Goal: Transaction & Acquisition: Book appointment/travel/reservation

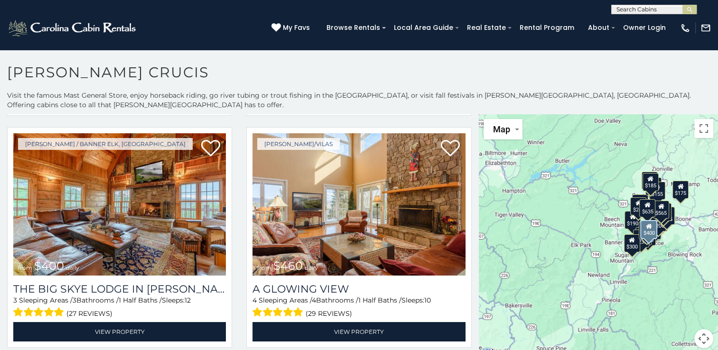
scroll to position [706, 0]
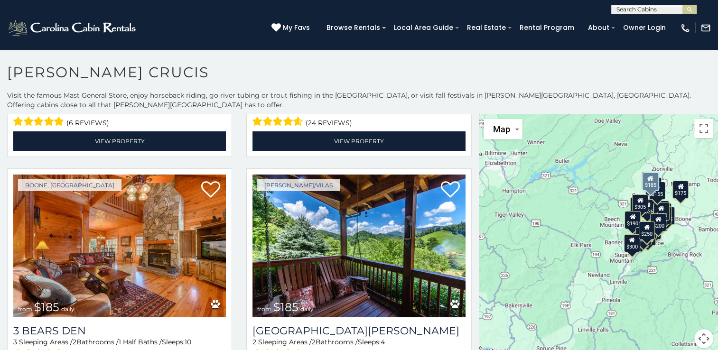
scroll to position [9, 0]
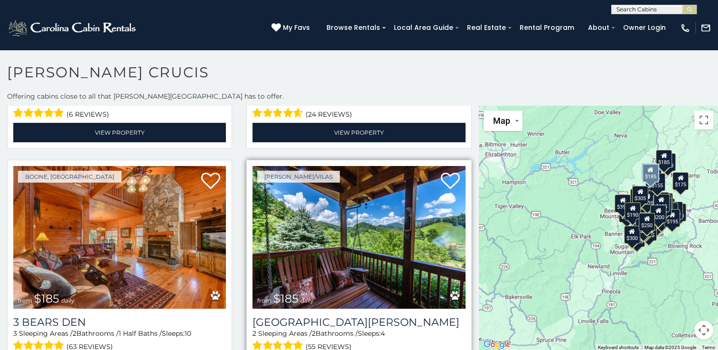
click at [399, 200] on img at bounding box center [358, 237] width 213 height 142
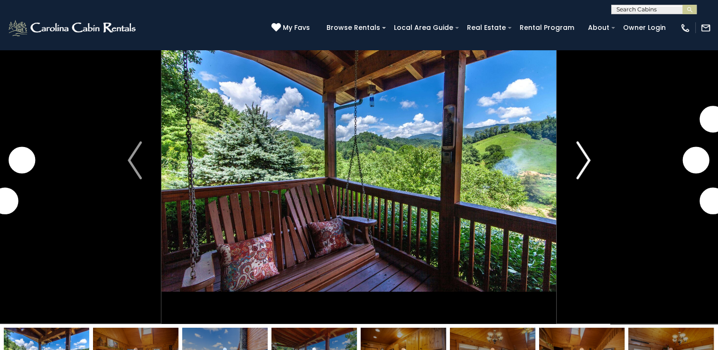
scroll to position [53, 0]
click at [581, 151] on img "Next" at bounding box center [583, 160] width 14 height 38
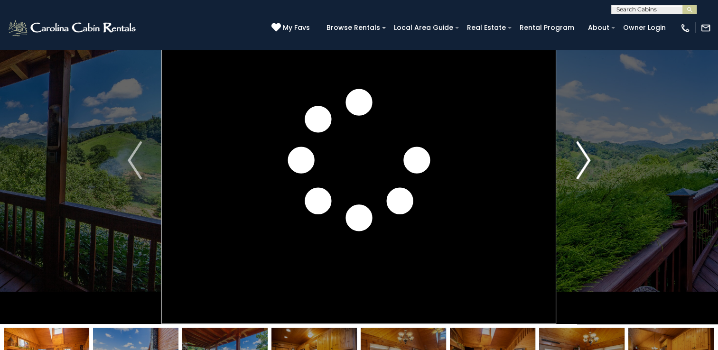
click at [587, 156] on img "Next" at bounding box center [583, 160] width 14 height 38
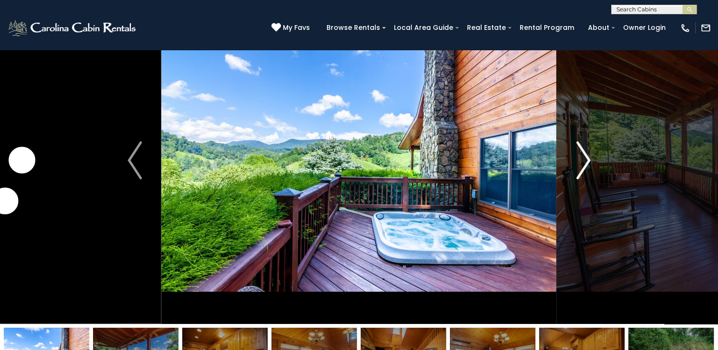
click at [587, 157] on img "Next" at bounding box center [583, 160] width 14 height 38
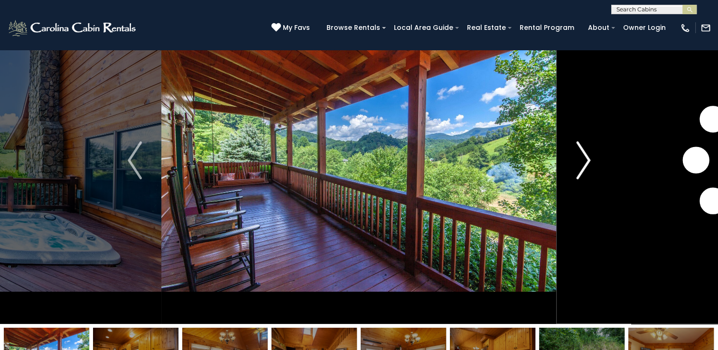
click at [587, 157] on img "Next" at bounding box center [583, 160] width 14 height 38
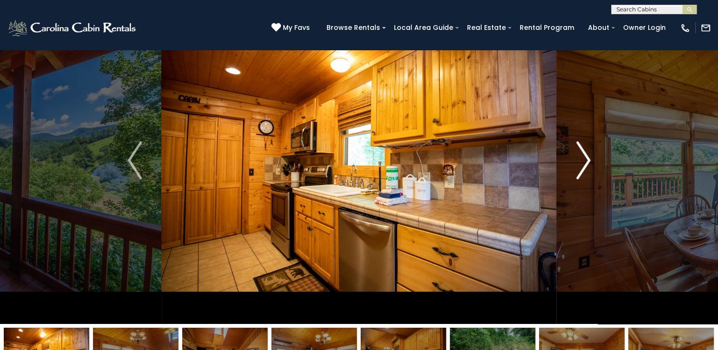
click at [587, 157] on img "Next" at bounding box center [583, 160] width 14 height 38
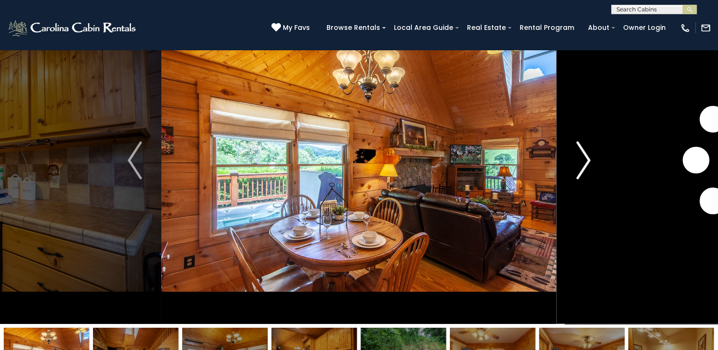
click at [587, 157] on img "Next" at bounding box center [583, 160] width 14 height 38
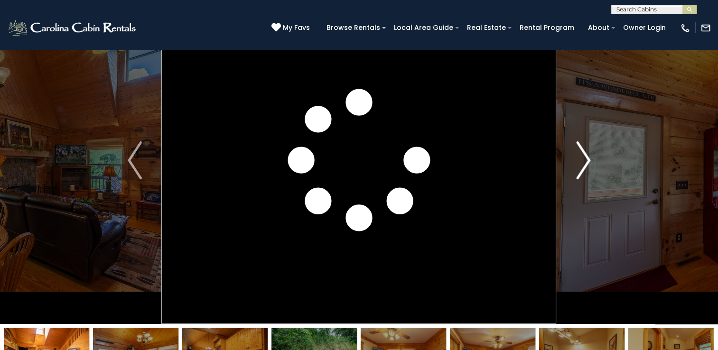
click at [587, 157] on img "Next" at bounding box center [583, 160] width 14 height 38
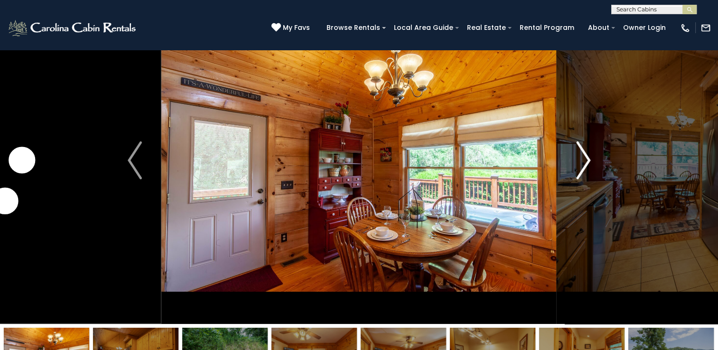
click at [585, 156] on img "Next" at bounding box center [583, 160] width 14 height 38
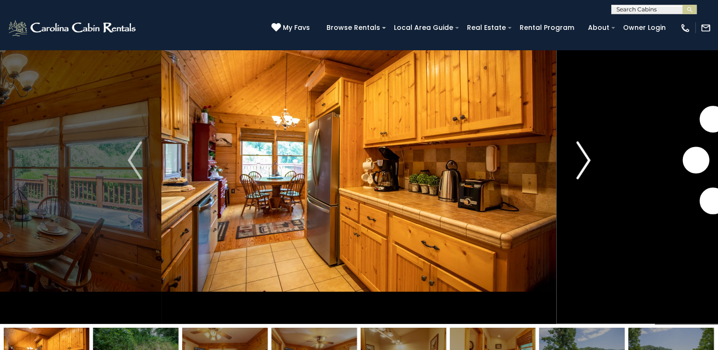
click at [585, 156] on img "Next" at bounding box center [583, 160] width 14 height 38
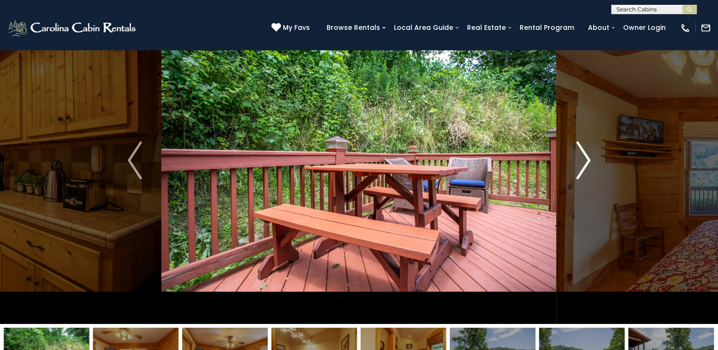
click at [585, 156] on img "Next" at bounding box center [583, 160] width 14 height 38
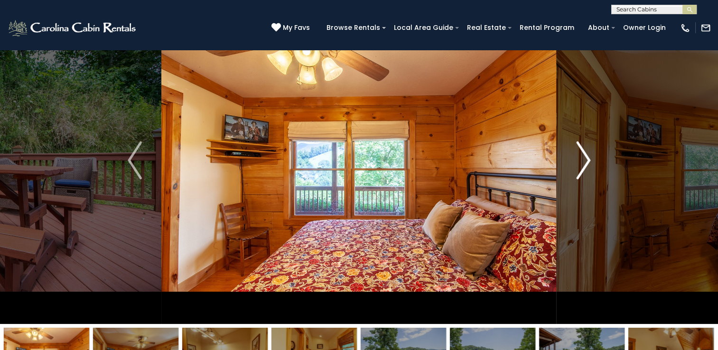
click at [585, 156] on img "Next" at bounding box center [583, 160] width 14 height 38
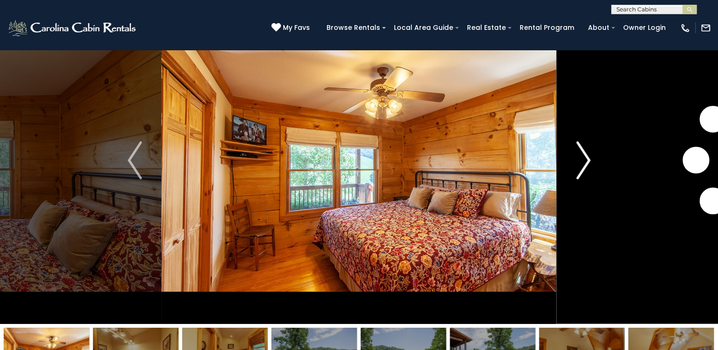
click at [585, 156] on img "Next" at bounding box center [583, 160] width 14 height 38
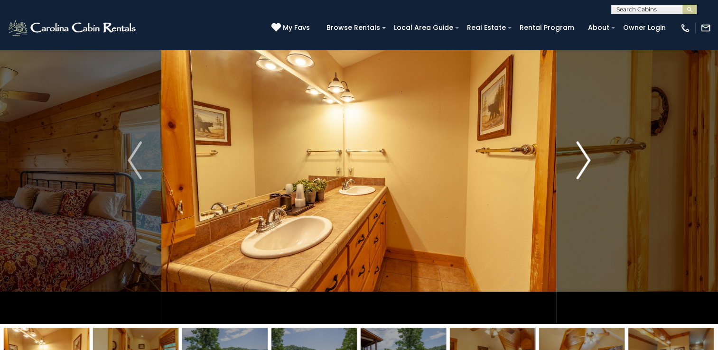
click at [585, 156] on img "Next" at bounding box center [583, 160] width 14 height 38
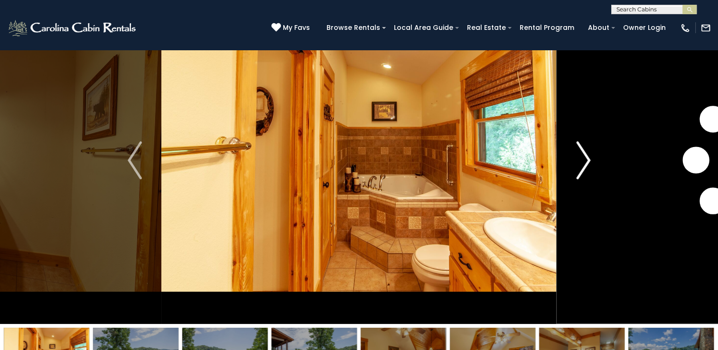
click at [585, 156] on img "Next" at bounding box center [583, 160] width 14 height 38
